Goal: Transaction & Acquisition: Subscribe to service/newsletter

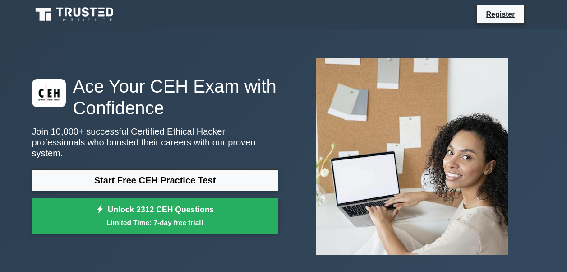
click at [173, 245] on div "Ace Your CEH Exam with Confidence Join 10,000+ successful Certified Ethical Hac…" at bounding box center [284, 157] width 514 height 212
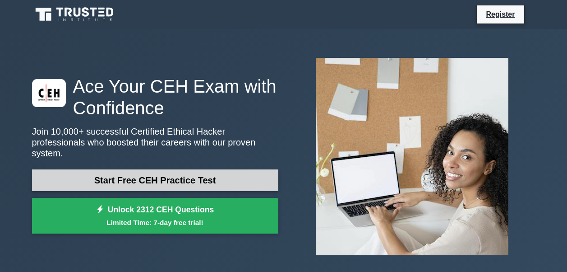
click at [159, 177] on link "Start Free CEH Practice Test" at bounding box center [155, 180] width 246 height 22
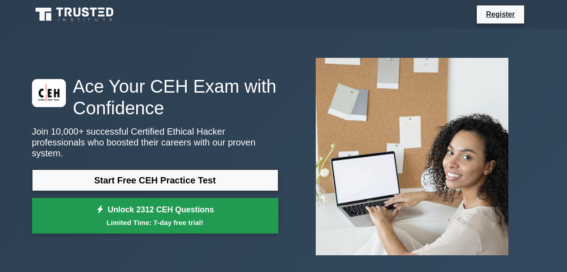
click at [166, 217] on small "Limited Time: 7-day free trial!" at bounding box center [155, 222] width 224 height 10
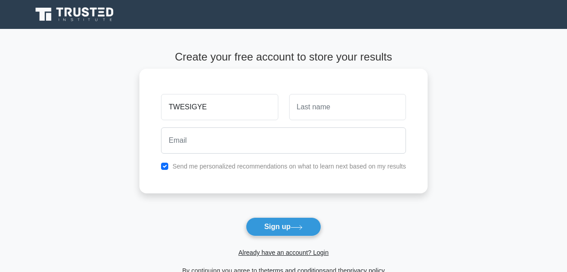
type input "TWESIGYE"
click at [333, 106] on input "text" at bounding box center [347, 107] width 117 height 26
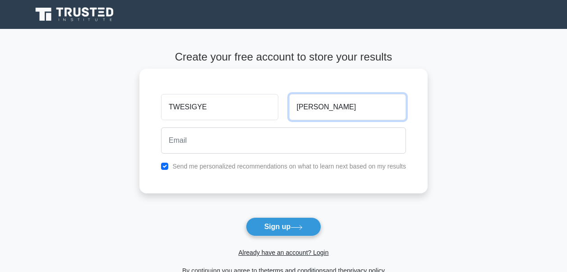
type input "[PERSON_NAME]"
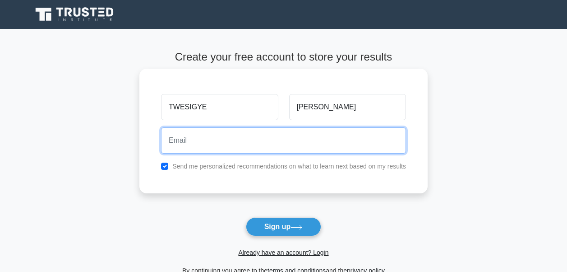
click at [248, 147] on input "email" at bounding box center [283, 140] width 245 height 26
type input "P"
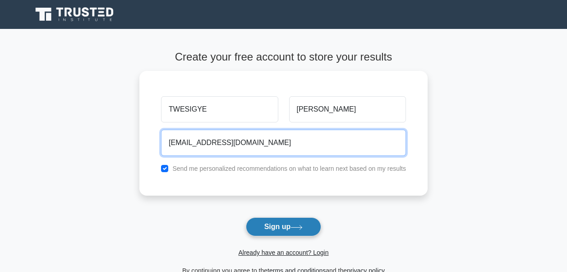
type input "[EMAIL_ADDRESS][DOMAIN_NAME]"
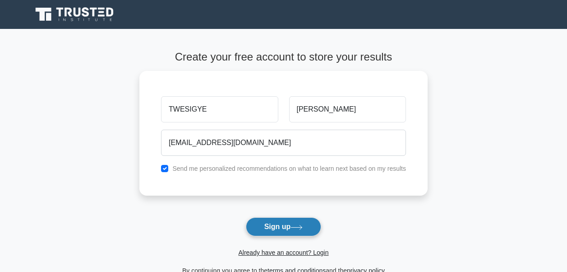
click at [274, 229] on button "Sign up" at bounding box center [284, 226] width 76 height 19
click at [274, 229] on form "Create your free account to store your results TWESIGYE PETER DOND peterbondtwe…" at bounding box center [283, 163] width 288 height 225
drag, startPoint x: 274, startPoint y: 229, endPoint x: 199, endPoint y: 210, distance: 77.6
click at [199, 210] on form "Create your free account to store your results TWESIGYE PETER DOND peterbondtwe…" at bounding box center [283, 163] width 288 height 225
